Goal: Task Accomplishment & Management: Manage account settings

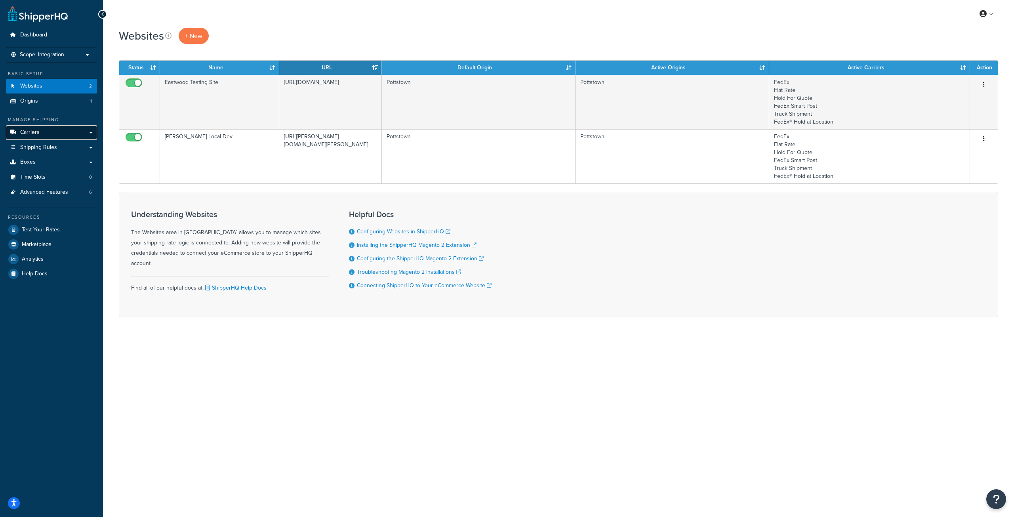
click at [47, 132] on link "Carriers" at bounding box center [51, 132] width 91 height 15
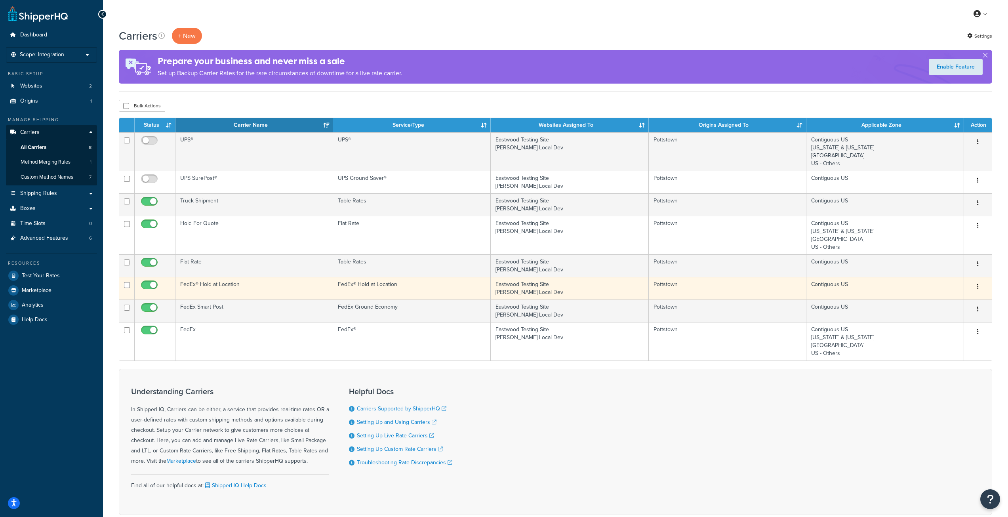
click at [486, 298] on td "FedEx® Hold at Location" at bounding box center [412, 288] width 158 height 23
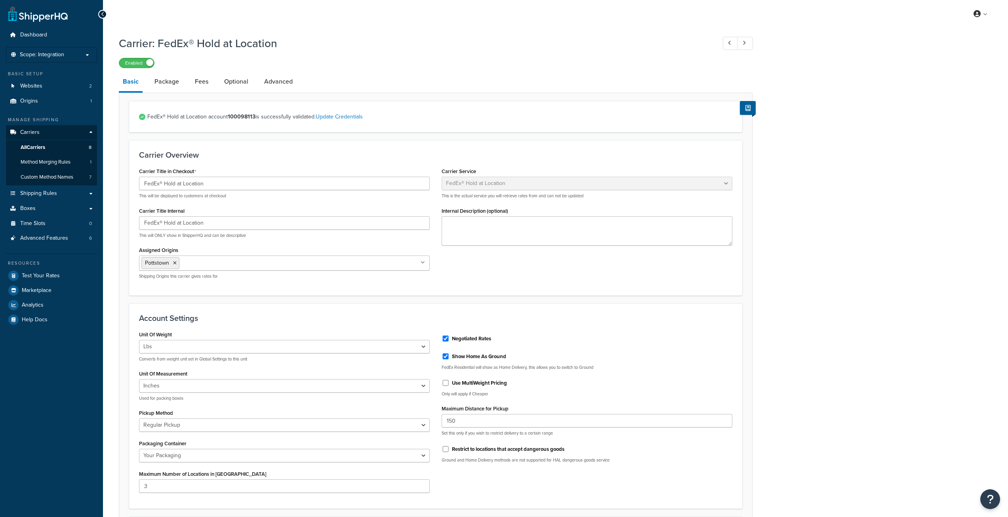
select select "fedExLocation"
select select "REGULAR_PICKUP"
select select "YOUR_PACKAGING"
click at [162, 85] on link "Package" at bounding box center [167, 81] width 32 height 19
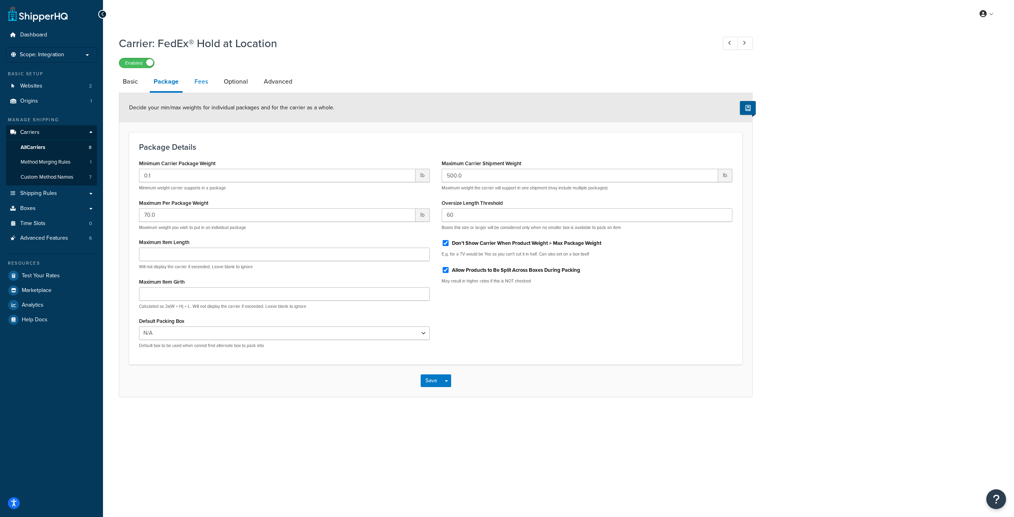
click at [202, 81] on link "Fees" at bounding box center [201, 81] width 21 height 19
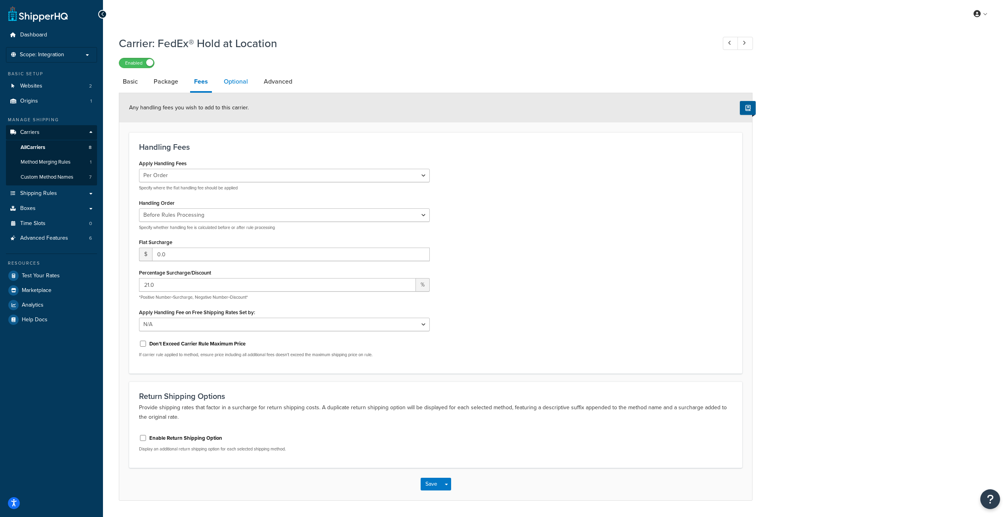
click at [233, 81] on link "Optional" at bounding box center [236, 81] width 32 height 19
select select "business"
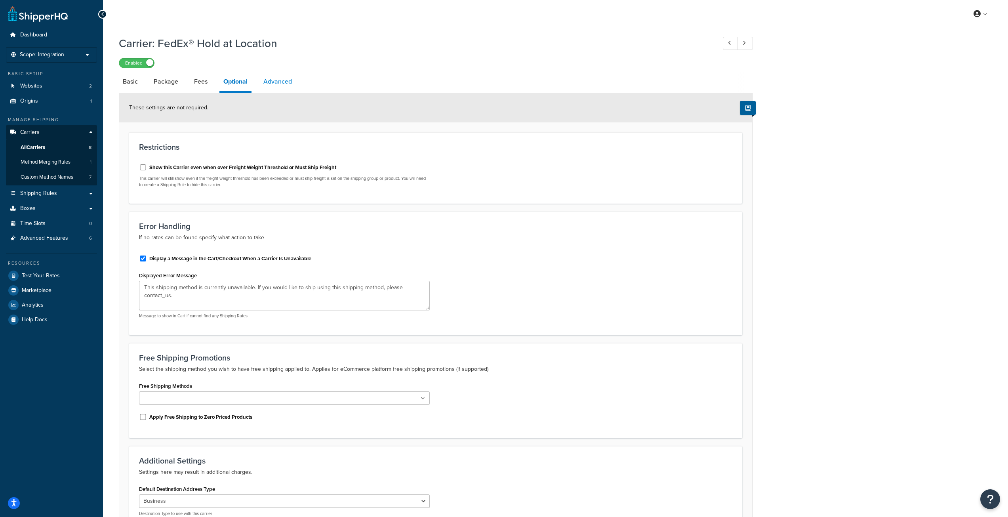
click at [289, 82] on link "Advanced" at bounding box center [277, 81] width 36 height 19
select select "false"
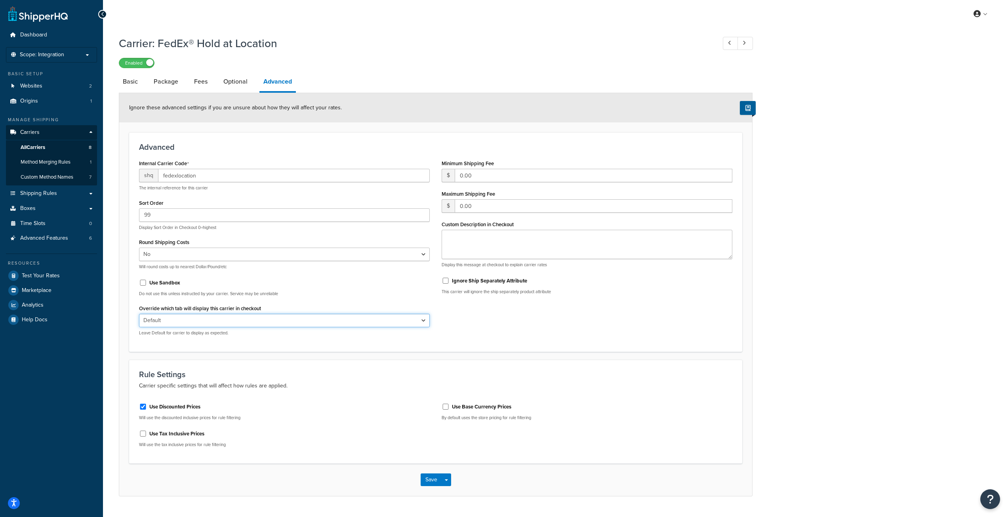
click at [405, 321] on select "Default Delivery Pickup" at bounding box center [284, 320] width 291 height 13
click at [587, 338] on div "Internal Carrier Code shq fedexlocation The internal reference for this carrier…" at bounding box center [435, 250] width 605 height 184
